Goal: Information Seeking & Learning: Learn about a topic

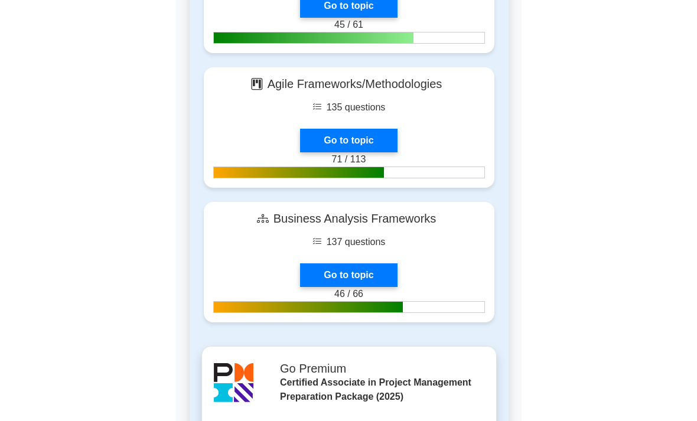
scroll to position [3258, 0]
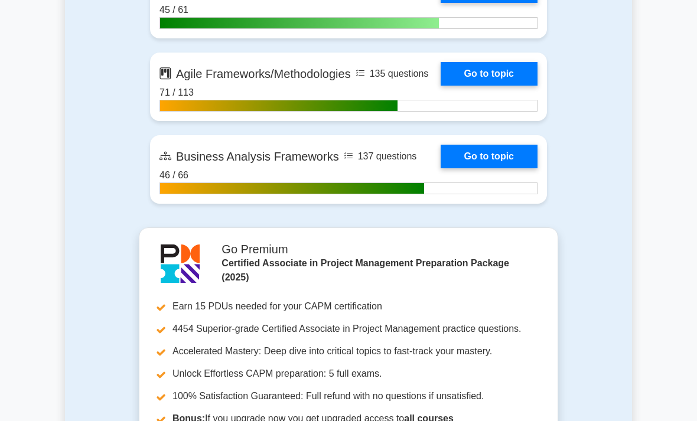
click at [516, 86] on link "Go to topic" at bounding box center [489, 74] width 97 height 24
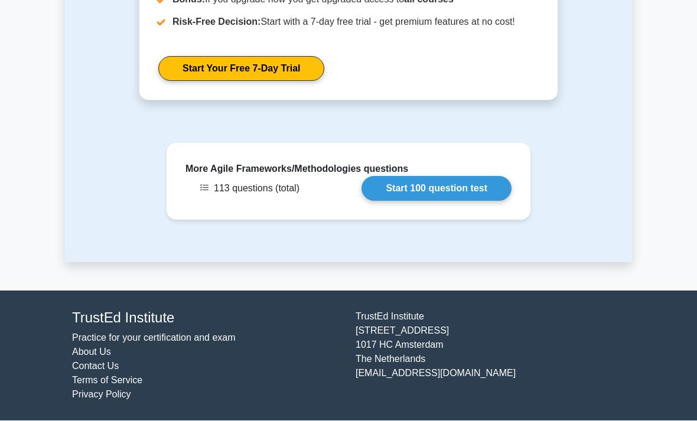
scroll to position [1875, 0]
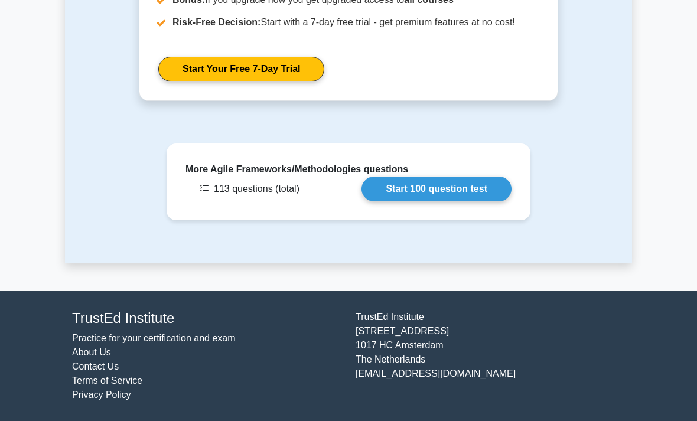
click at [411, 201] on link "Start 100 question test" at bounding box center [437, 189] width 150 height 25
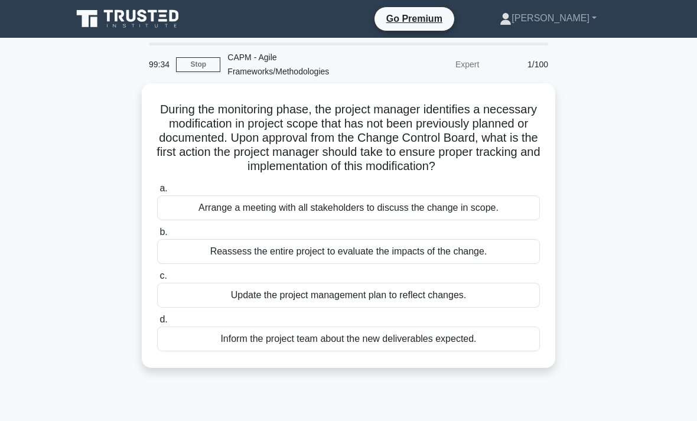
click at [339, 308] on div "Update the project management plan to reflect changes." at bounding box center [348, 295] width 383 height 25
click at [157, 280] on input "c. Update the project management plan to reflect changes." at bounding box center [157, 276] width 0 height 8
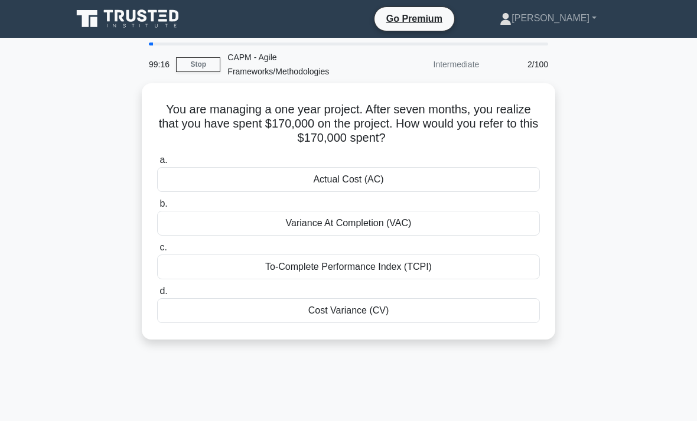
click at [470, 175] on div "Actual Cost (AC)" at bounding box center [348, 179] width 383 height 25
click at [157, 164] on input "a. Actual Cost (AC)" at bounding box center [157, 161] width 0 height 8
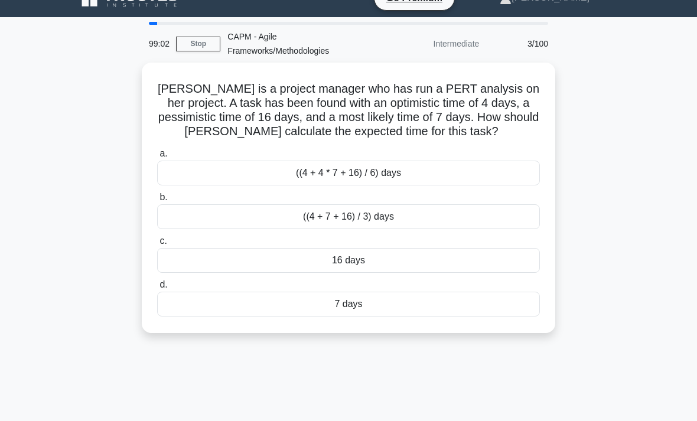
scroll to position [23, 0]
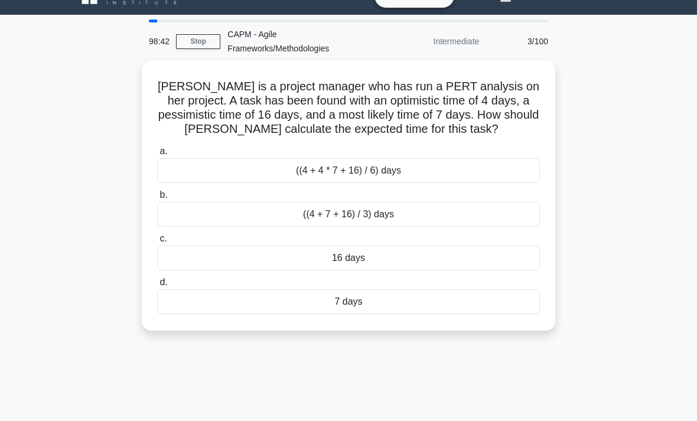
click at [516, 183] on div "((4 + 4 * 7 + 16) / 6) days" at bounding box center [348, 170] width 383 height 25
click at [157, 155] on input "a. ((4 + 4 * 7 + 16) / 6) days" at bounding box center [157, 152] width 0 height 8
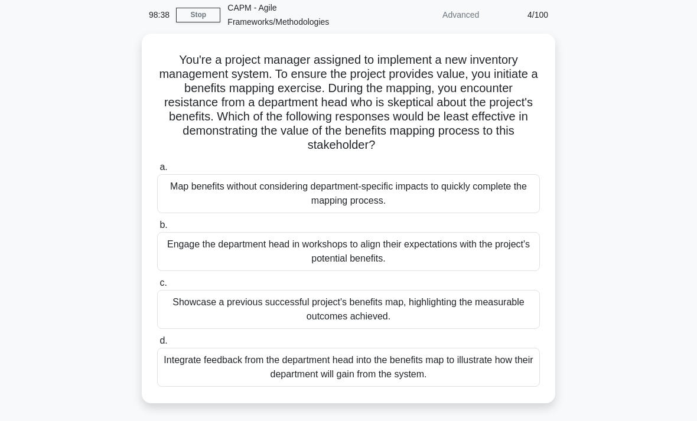
scroll to position [51, 0]
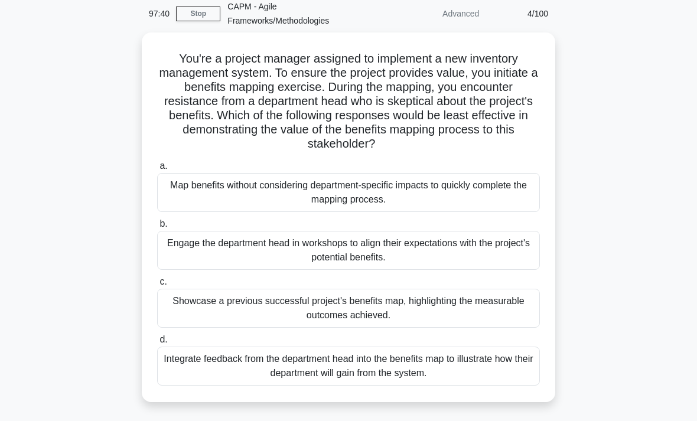
click at [471, 205] on div "Map benefits without considering department-specific impacts to quickly complet…" at bounding box center [348, 192] width 383 height 39
click at [157, 170] on input "a. Map benefits without considering department-specific impacts to quickly comp…" at bounding box center [157, 166] width 0 height 8
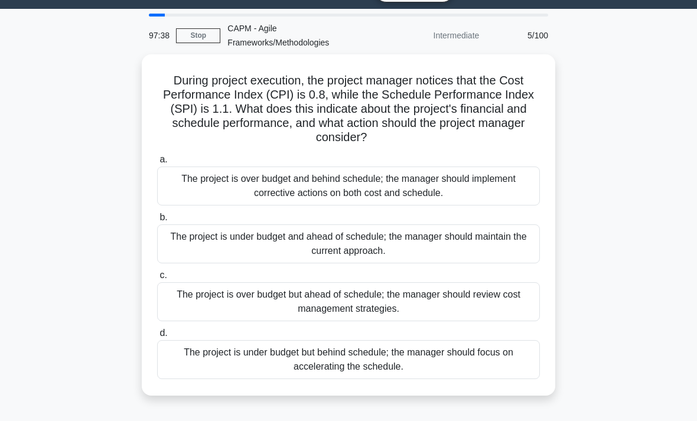
scroll to position [0, 0]
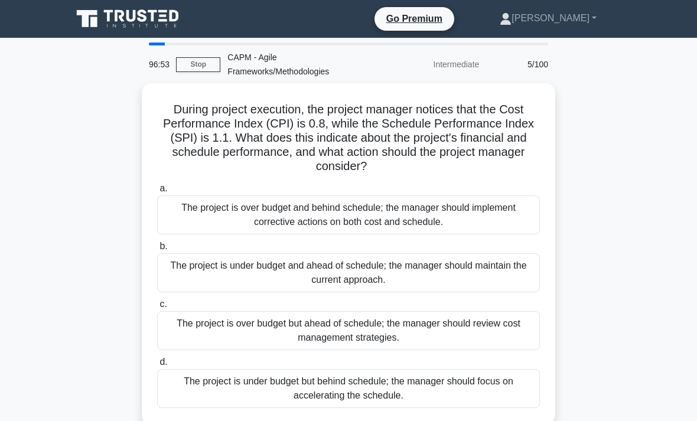
click at [474, 268] on div "The project is under budget and ahead of schedule; the manager should maintain …" at bounding box center [348, 272] width 383 height 39
click at [157, 250] on input "b. The project is under budget and ahead of schedule; the manager should mainta…" at bounding box center [157, 247] width 0 height 8
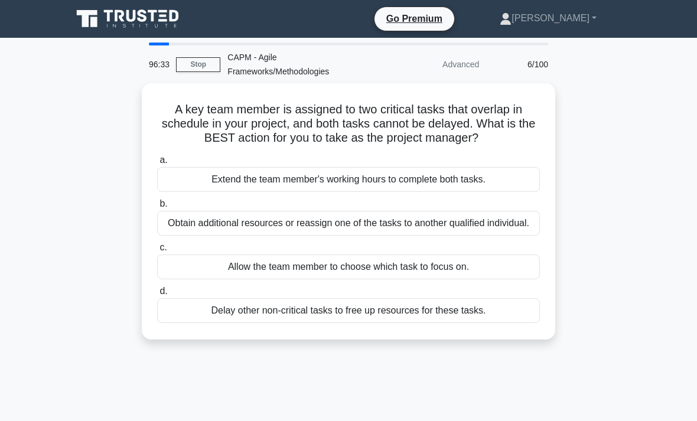
click at [450, 236] on div "Obtain additional resources or reassign one of the tasks to another qualified i…" at bounding box center [348, 223] width 383 height 25
click at [157, 208] on input "b. Obtain additional resources or reassign one of the tasks to another qualifie…" at bounding box center [157, 204] width 0 height 8
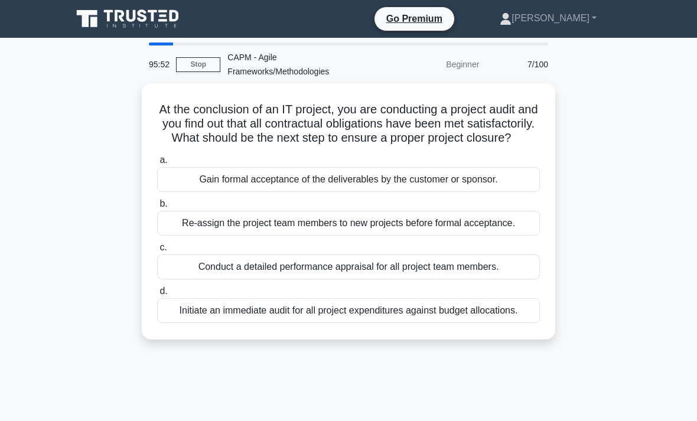
click at [469, 190] on div "Gain formal acceptance of the deliverables by the customer or sponsor." at bounding box center [348, 179] width 383 height 25
click at [157, 164] on input "a. Gain formal acceptance of the deliverables by the customer or sponsor." at bounding box center [157, 161] width 0 height 8
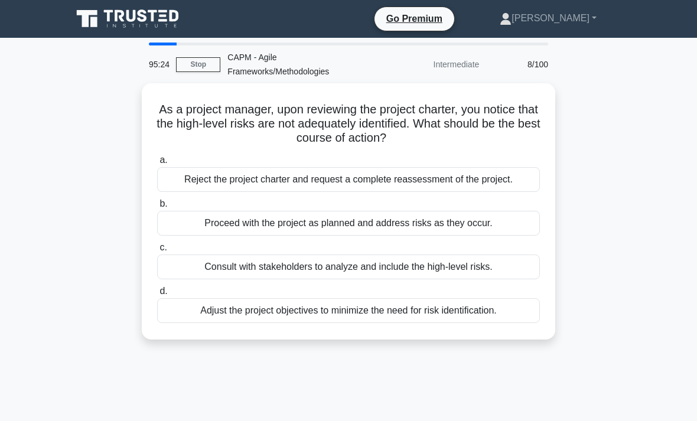
click at [505, 279] on div "Consult with stakeholders to analyze and include the high-level risks." at bounding box center [348, 267] width 383 height 25
click at [157, 252] on input "c. Consult with stakeholders to analyze and include the high-level risks." at bounding box center [157, 248] width 0 height 8
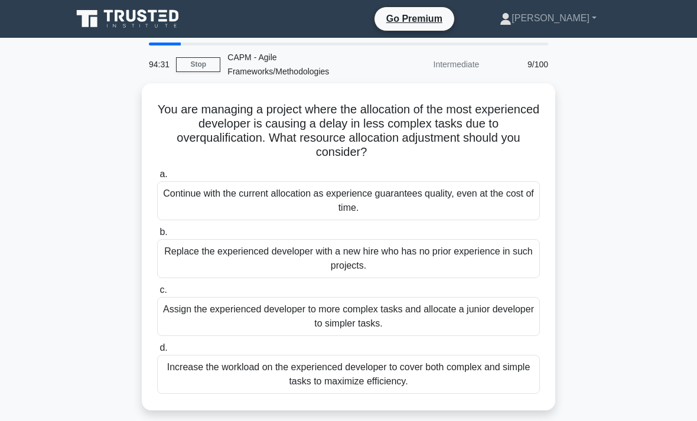
click at [473, 367] on div "Increase the workload on the experienced developer to cover both complex and si…" at bounding box center [348, 374] width 383 height 39
click at [157, 352] on input "d. Increase the workload on the experienced developer to cover both complex and…" at bounding box center [157, 348] width 0 height 8
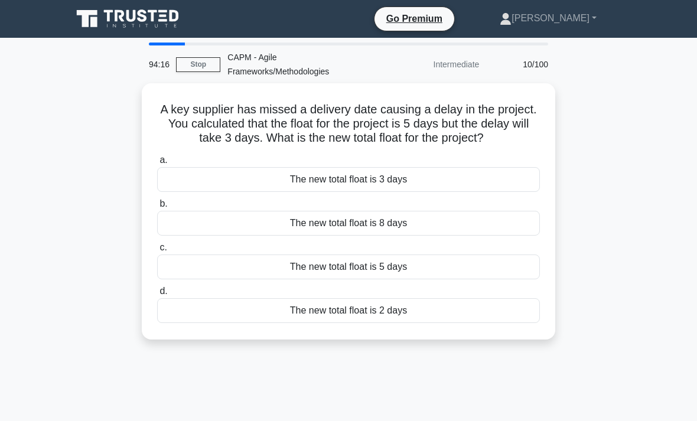
click at [478, 323] on div "The new total float is 2 days" at bounding box center [348, 310] width 383 height 25
click at [157, 295] on input "d. The new total float is 2 days" at bounding box center [157, 292] width 0 height 8
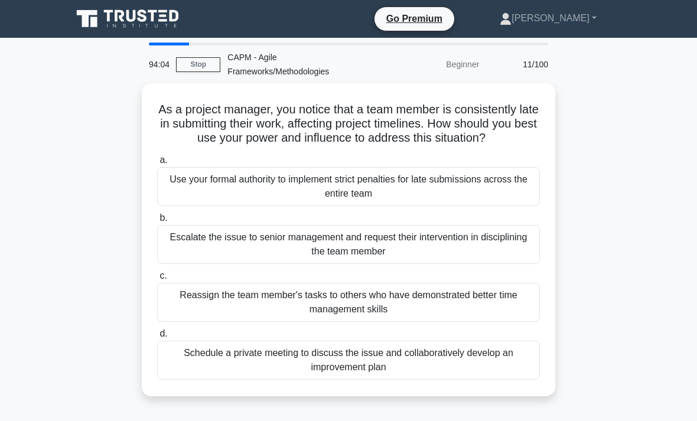
click at [493, 378] on div "Schedule a private meeting to discuss the issue and collaboratively develop an …" at bounding box center [348, 360] width 383 height 39
click at [157, 338] on input "d. Schedule a private meeting to discuss the issue and collaboratively develop …" at bounding box center [157, 334] width 0 height 8
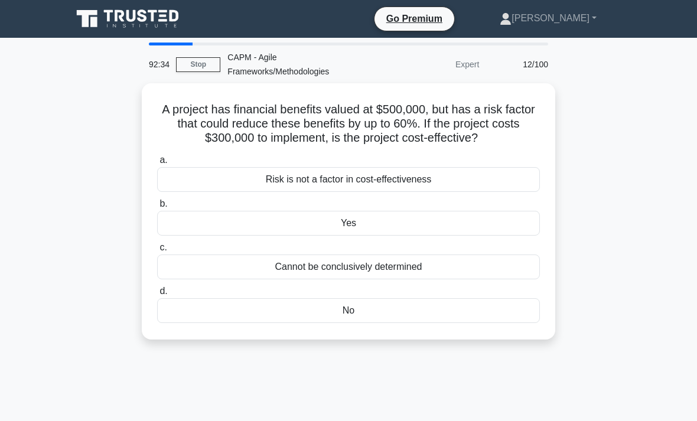
click at [424, 236] on div "Yes" at bounding box center [348, 223] width 383 height 25
click at [157, 208] on input "b. Yes" at bounding box center [157, 204] width 0 height 8
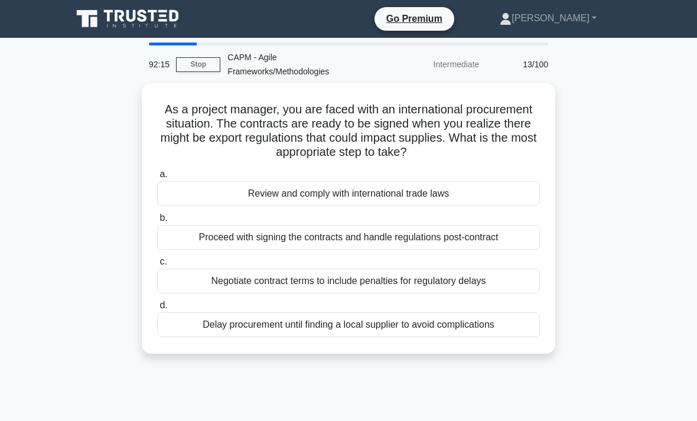
click at [528, 188] on div "Review and comply with international trade laws" at bounding box center [348, 193] width 383 height 25
click at [157, 178] on input "a. Review and comply with international trade laws" at bounding box center [157, 175] width 0 height 8
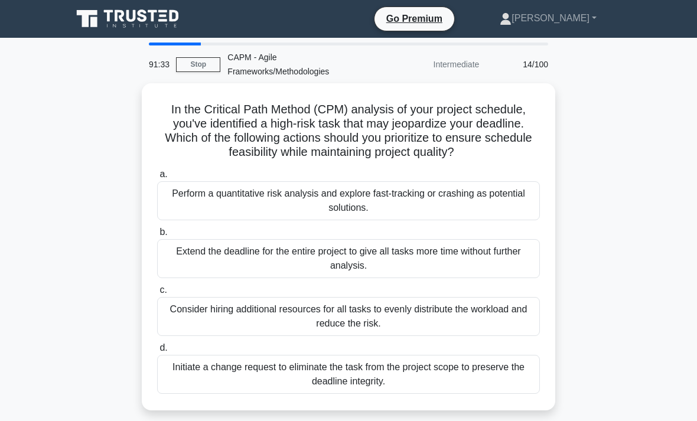
click at [493, 326] on div "Consider hiring additional resources for all tasks to evenly distribute the wor…" at bounding box center [348, 316] width 383 height 39
click at [157, 294] on input "c. Consider hiring additional resources for all tasks to evenly distribute the …" at bounding box center [157, 291] width 0 height 8
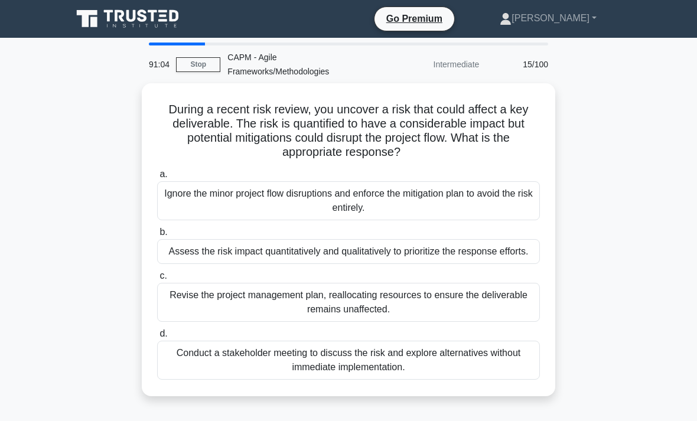
click at [480, 255] on div "Assess the risk impact quantitatively and qualitatively to prioritize the respo…" at bounding box center [348, 251] width 383 height 25
click at [157, 236] on input "b. Assess the risk impact quantitatively and qualitatively to prioritize the re…" at bounding box center [157, 233] width 0 height 8
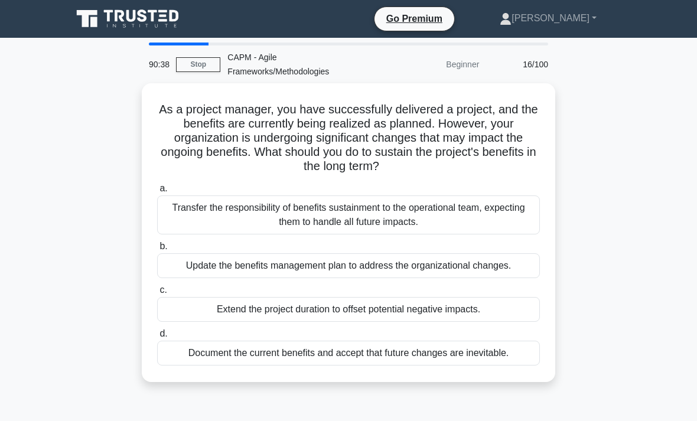
click at [503, 262] on div "Update the benefits management plan to address the organizational changes." at bounding box center [348, 265] width 383 height 25
click at [157, 250] on input "b. Update the benefits management plan to address the organizational changes." at bounding box center [157, 247] width 0 height 8
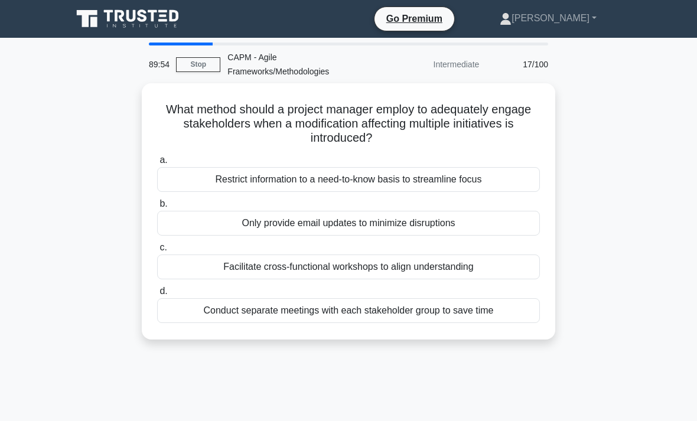
click at [505, 182] on div "Restrict information to a need-to-know basis to streamline focus" at bounding box center [348, 179] width 383 height 25
click at [157, 164] on input "a. Restrict information to a need-to-know basis to streamline focus" at bounding box center [157, 161] width 0 height 8
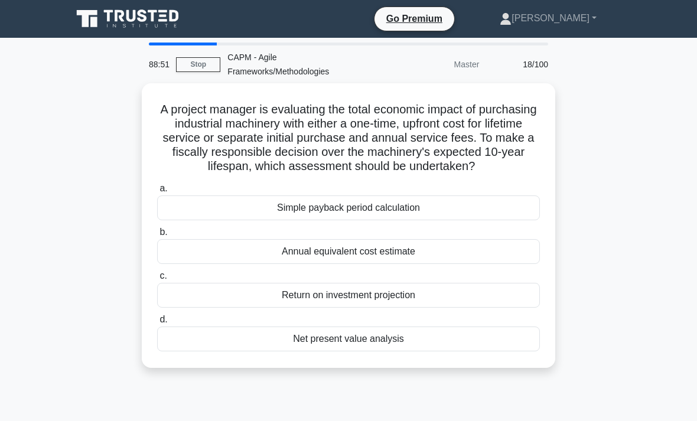
click at [232, 295] on div "Return on investment projection" at bounding box center [348, 295] width 383 height 25
click at [157, 280] on input "c. Return on investment projection" at bounding box center [157, 276] width 0 height 8
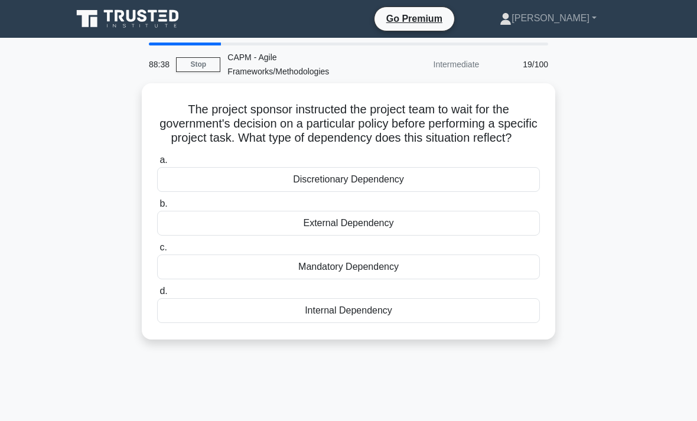
click at [262, 224] on div "External Dependency" at bounding box center [348, 223] width 383 height 25
click at [157, 208] on input "b. External Dependency" at bounding box center [157, 204] width 0 height 8
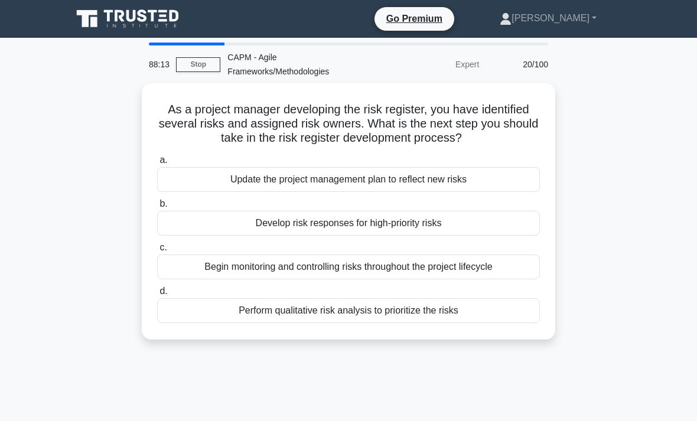
click at [266, 192] on div "Update the project management plan to reflect new risks" at bounding box center [348, 179] width 383 height 25
click at [157, 164] on input "a. Update the project management plan to reflect new risks" at bounding box center [157, 161] width 0 height 8
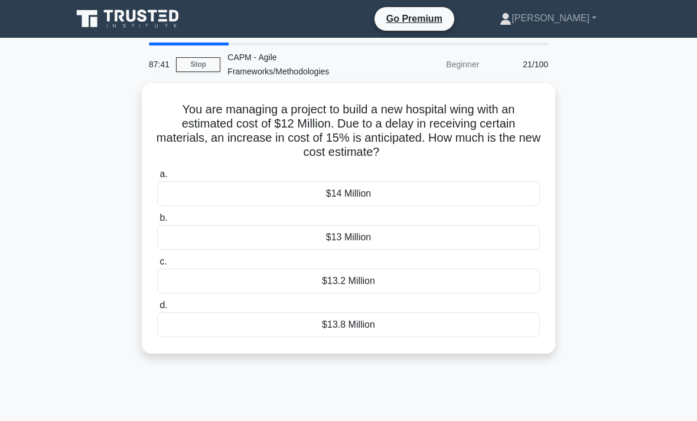
click at [262, 323] on div "$13.8 Million" at bounding box center [348, 325] width 383 height 25
click at [157, 310] on input "d. $13.8 Million" at bounding box center [157, 306] width 0 height 8
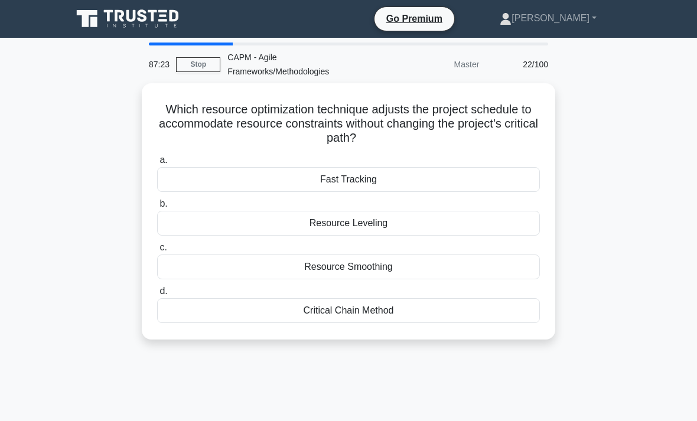
click at [220, 257] on div "Resource Smoothing" at bounding box center [348, 267] width 383 height 25
click at [157, 252] on input "c. Resource Smoothing" at bounding box center [157, 248] width 0 height 8
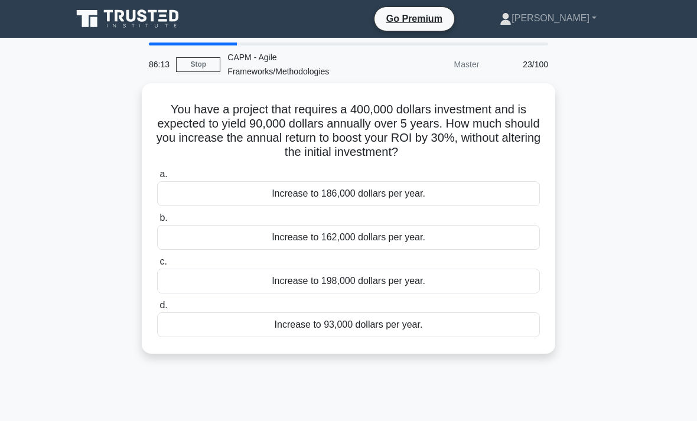
click at [230, 186] on div "Increase to 186,000 dollars per year." at bounding box center [348, 193] width 383 height 25
click at [157, 178] on input "a. Increase to 186,000 dollars per year." at bounding box center [157, 175] width 0 height 8
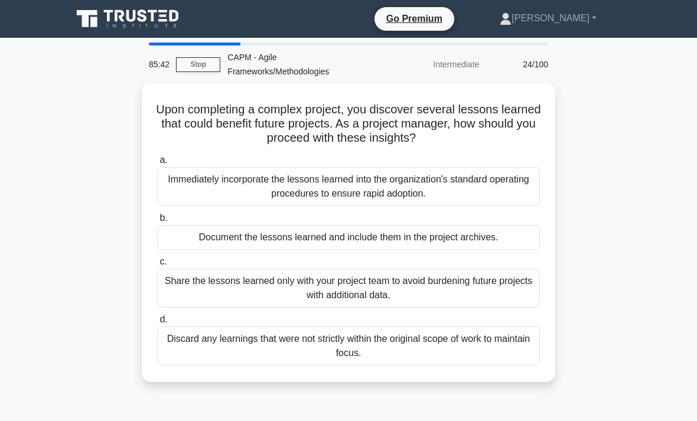
click at [216, 233] on div "Document the lessons learned and include them in the project archives." at bounding box center [348, 237] width 383 height 25
click at [157, 222] on input "b. Document the lessons learned and include them in the project archives." at bounding box center [157, 218] width 0 height 8
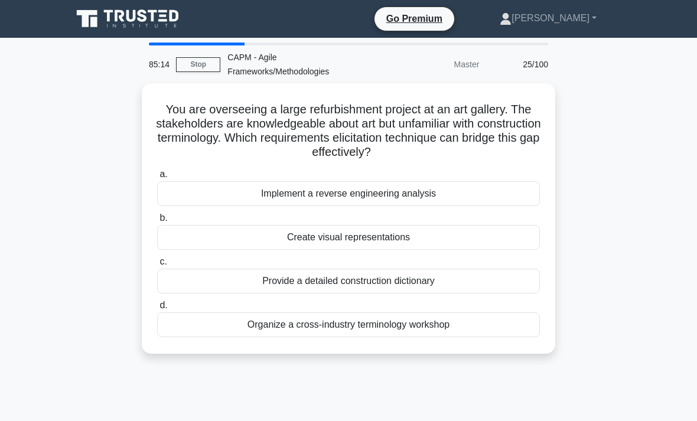
click at [246, 227] on div "Create visual representations" at bounding box center [348, 237] width 383 height 25
click at [157, 222] on input "b. Create visual representations" at bounding box center [157, 218] width 0 height 8
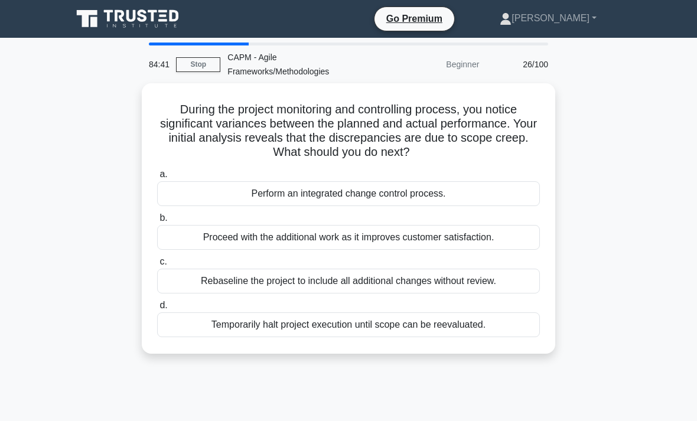
click at [265, 421] on div "84:41 Stop CAPM - Agile Frameworks/Methodologies Beginner 26/100 During the pro…" at bounding box center [348, 338] width 567 height 591
click at [477, 194] on div "Perform an integrated change control process." at bounding box center [348, 193] width 383 height 25
click at [157, 178] on input "a. Perform an integrated change control process." at bounding box center [157, 175] width 0 height 8
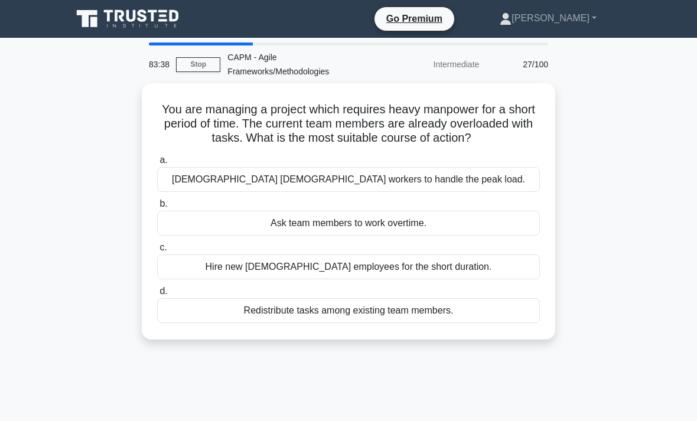
click at [509, 184] on div "Contract temporary workers to handle the peak load." at bounding box center [348, 179] width 383 height 25
click at [157, 164] on input "a. Contract temporary workers to handle the peak load." at bounding box center [157, 161] width 0 height 8
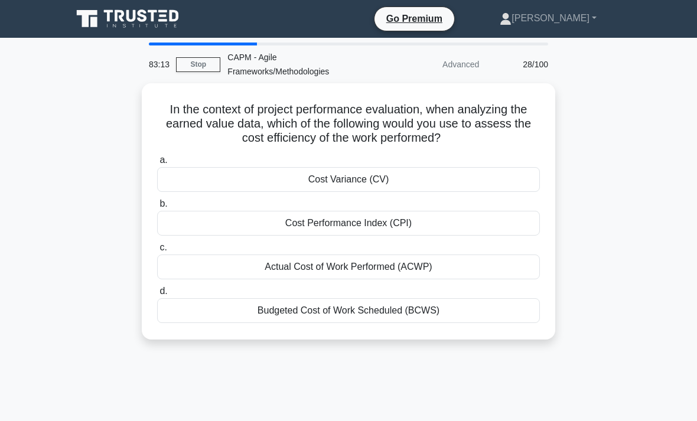
click at [487, 220] on div "Cost Performance Index (CPI)" at bounding box center [348, 223] width 383 height 25
click at [157, 208] on input "b. Cost Performance Index (CPI)" at bounding box center [157, 204] width 0 height 8
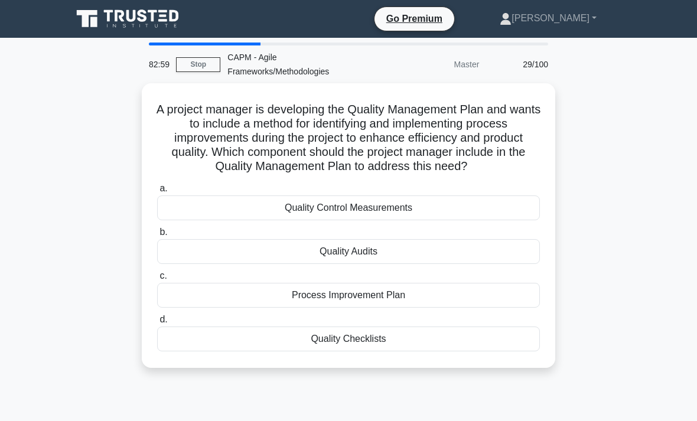
click at [471, 349] on div "Quality Checklists" at bounding box center [348, 339] width 383 height 25
click at [157, 324] on input "d. Quality Checklists" at bounding box center [157, 320] width 0 height 8
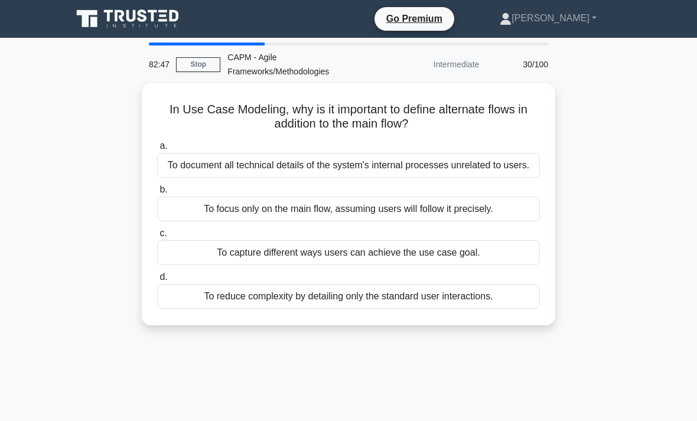
click at [494, 265] on div "To capture different ways users can achieve the use case goal." at bounding box center [348, 252] width 383 height 25
click at [157, 237] on input "c. To capture different ways users can achieve the use case goal." at bounding box center [157, 234] width 0 height 8
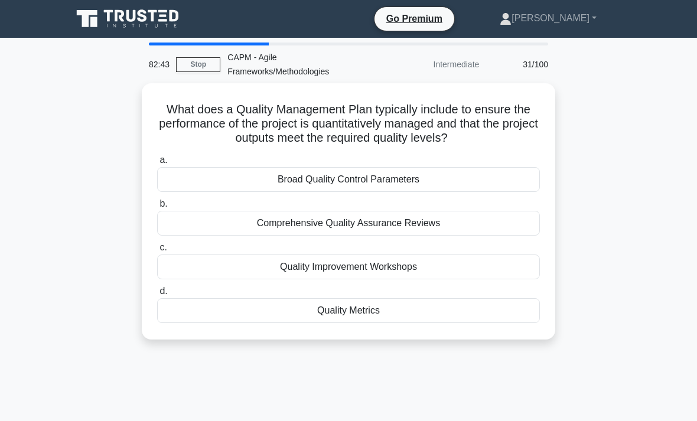
click at [206, 57] on link "Stop" at bounding box center [198, 64] width 44 height 15
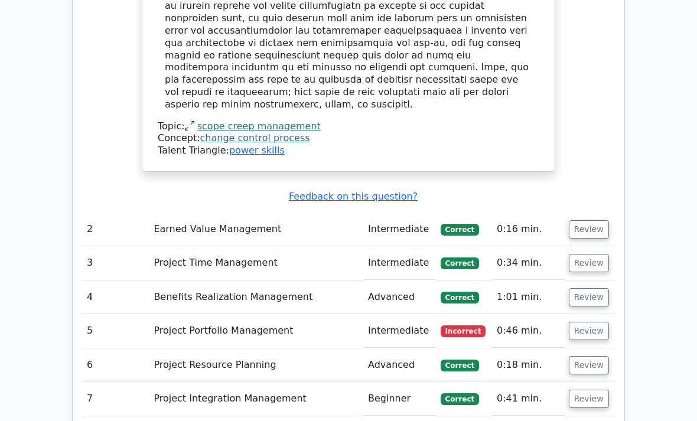
scroll to position [2055, 0]
click at [590, 322] on button "Review" at bounding box center [589, 331] width 40 height 18
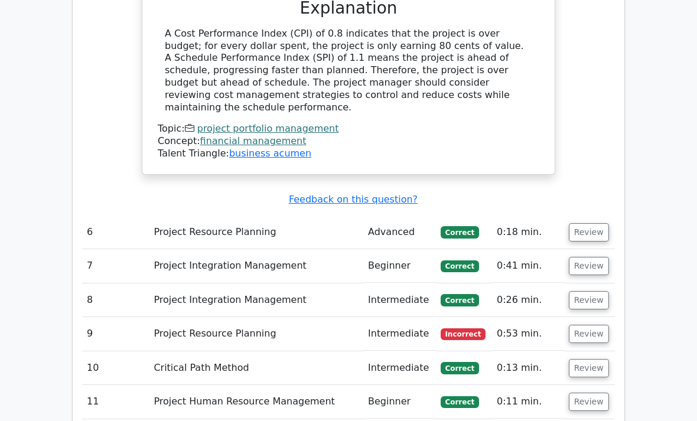
scroll to position [2727, 0]
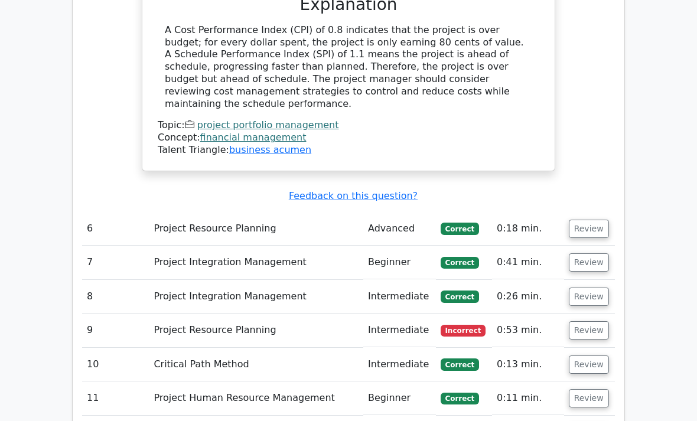
click at [583, 321] on button "Review" at bounding box center [589, 330] width 40 height 18
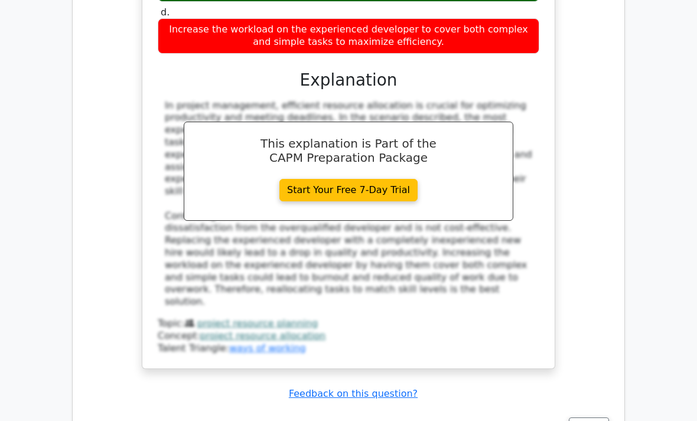
scroll to position [3340, 0]
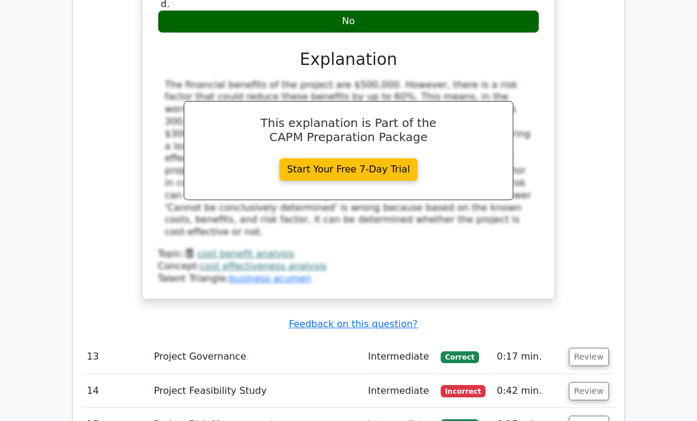
scroll to position [4039, 0]
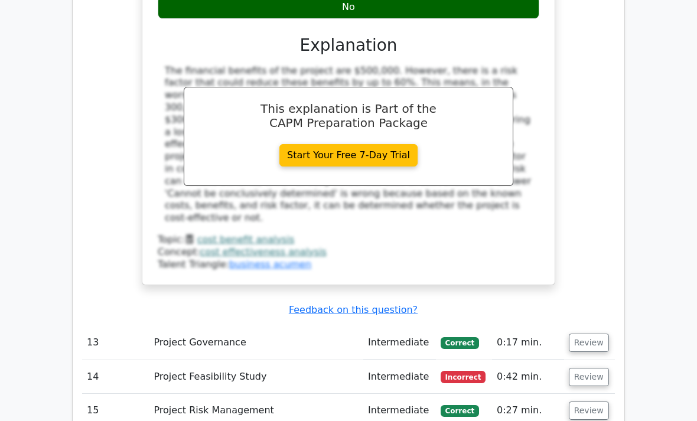
click at [587, 369] on button "Review" at bounding box center [589, 378] width 40 height 18
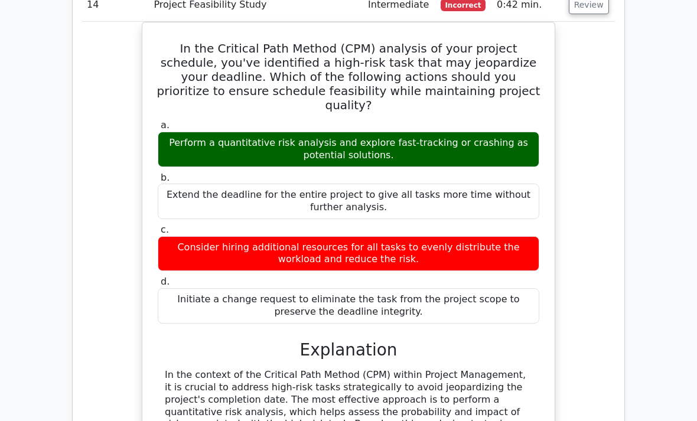
scroll to position [4413, 0]
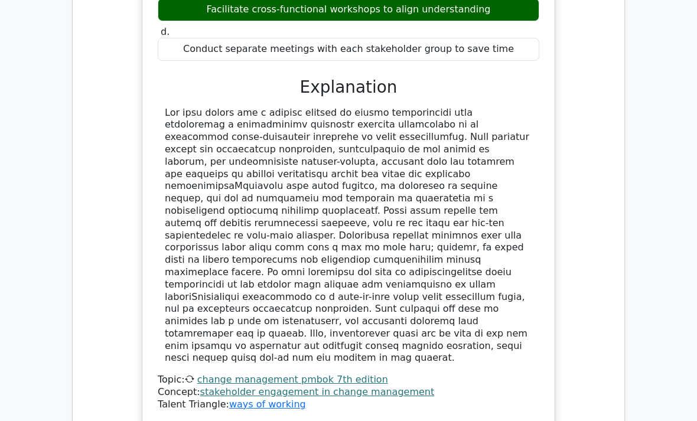
scroll to position [5415, 0]
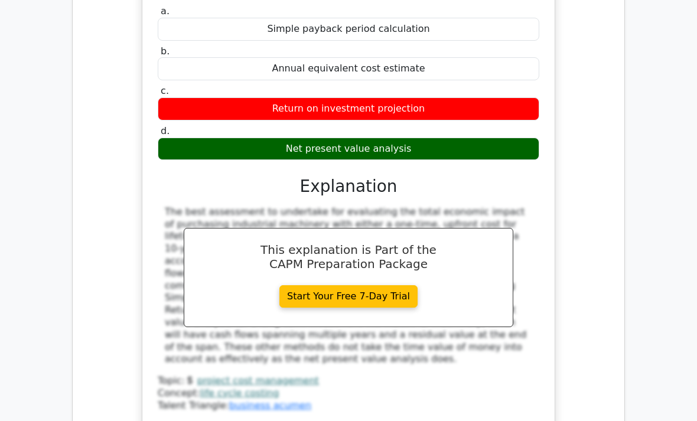
scroll to position [6062, 0]
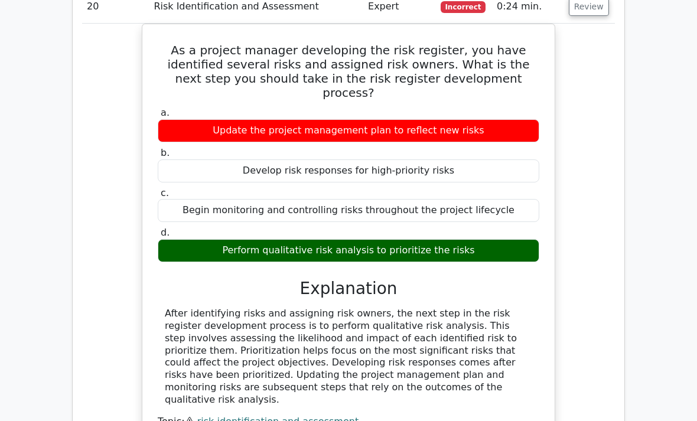
scroll to position [6512, 0]
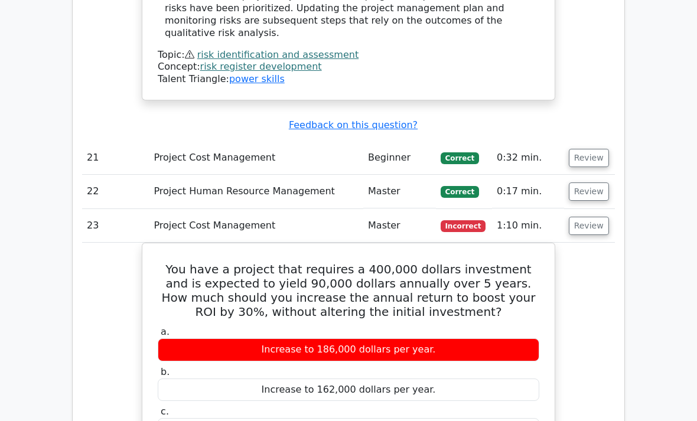
scroll to position [6891, 0]
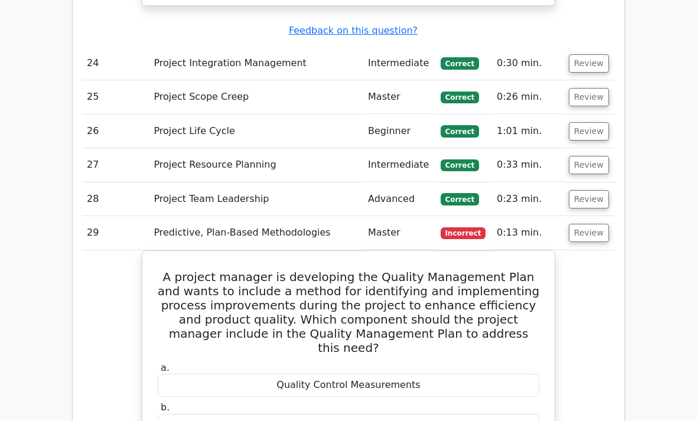
scroll to position [7745, 0]
